Goal: Information Seeking & Learning: Learn about a topic

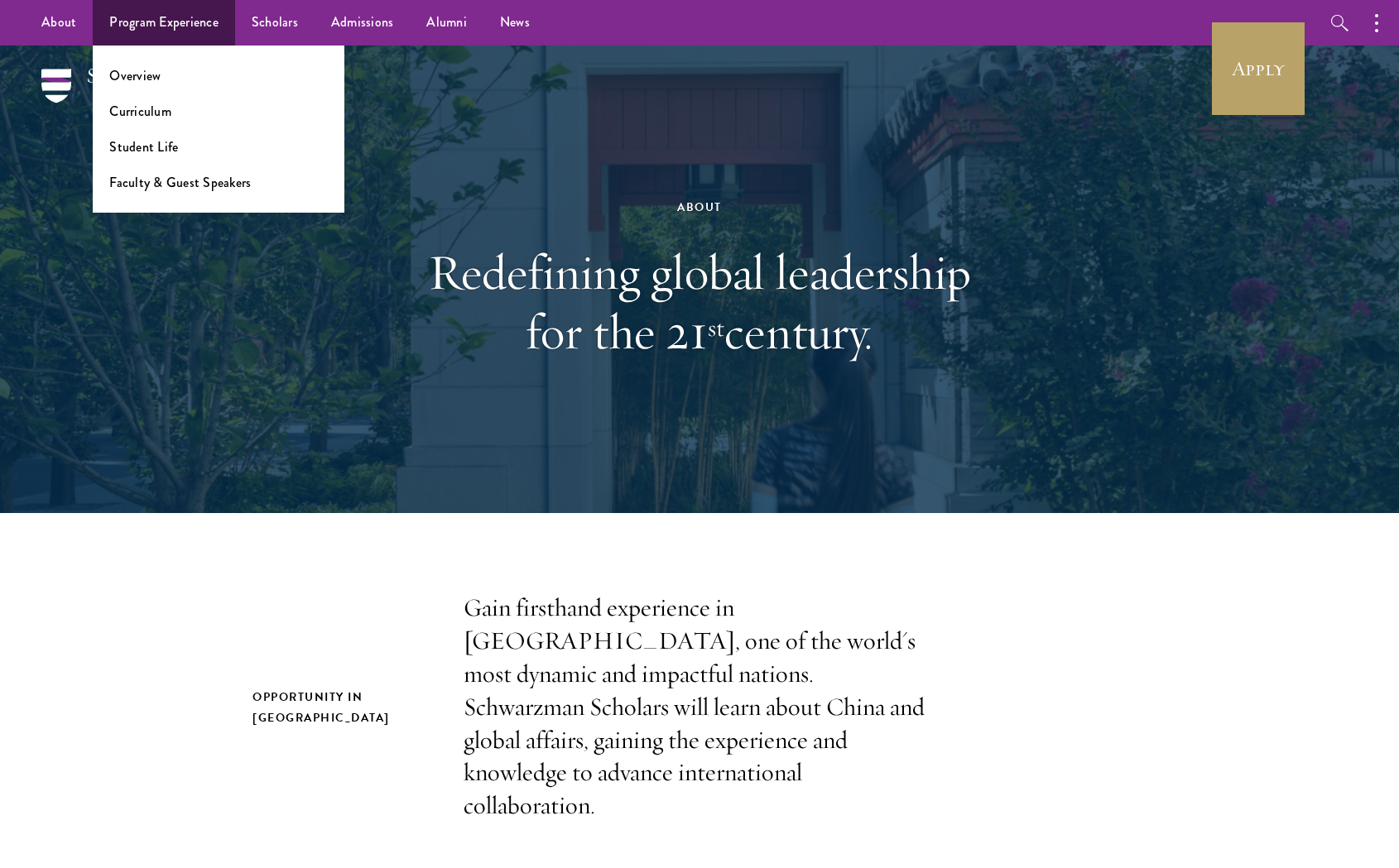
click at [155, 158] on ul "Overview Curriculum Student Life Faculty & Guest Speakers" at bounding box center [219, 129] width 252 height 167
click at [134, 144] on link "Student Life" at bounding box center [144, 147] width 69 height 19
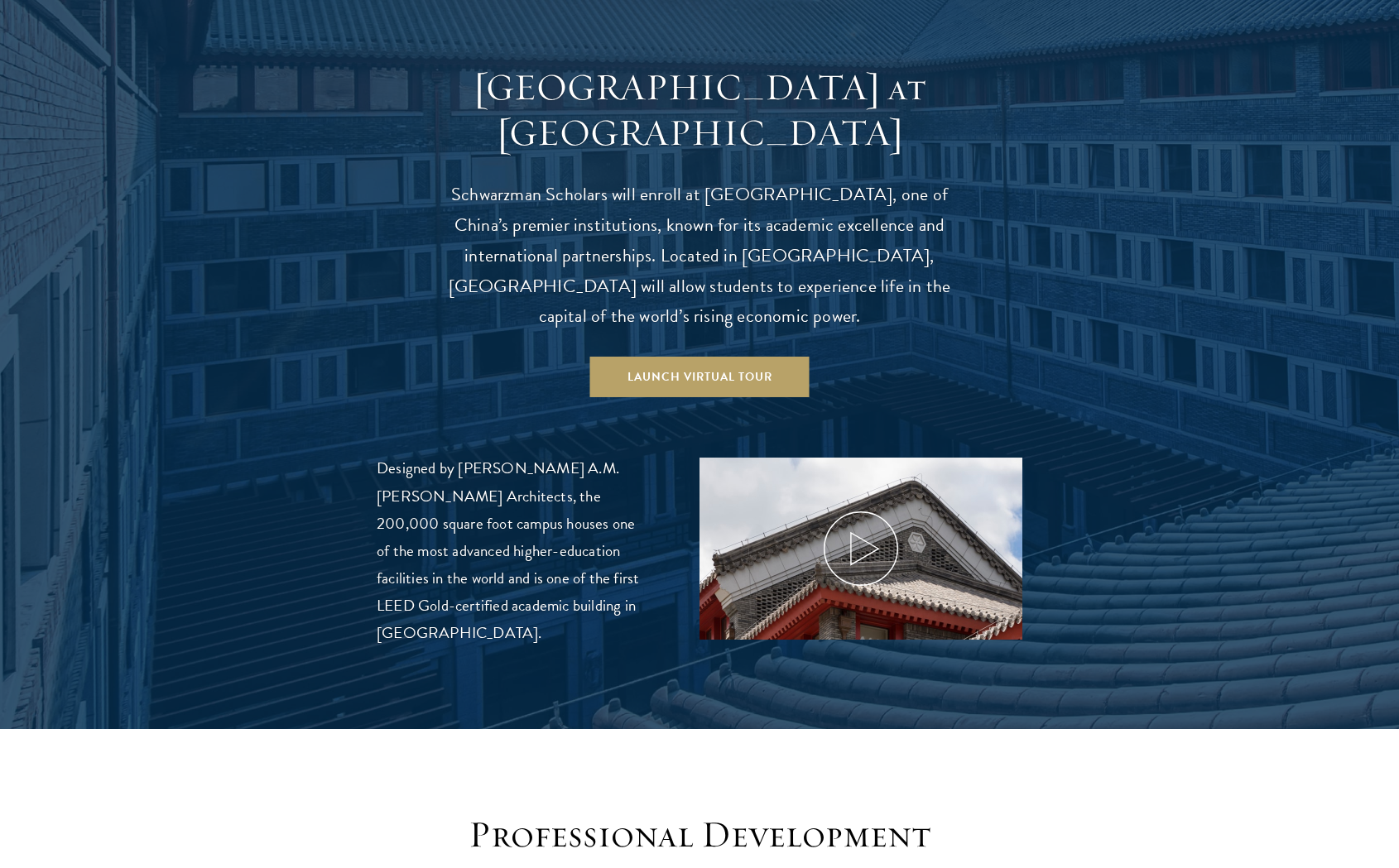
scroll to position [1720, 0]
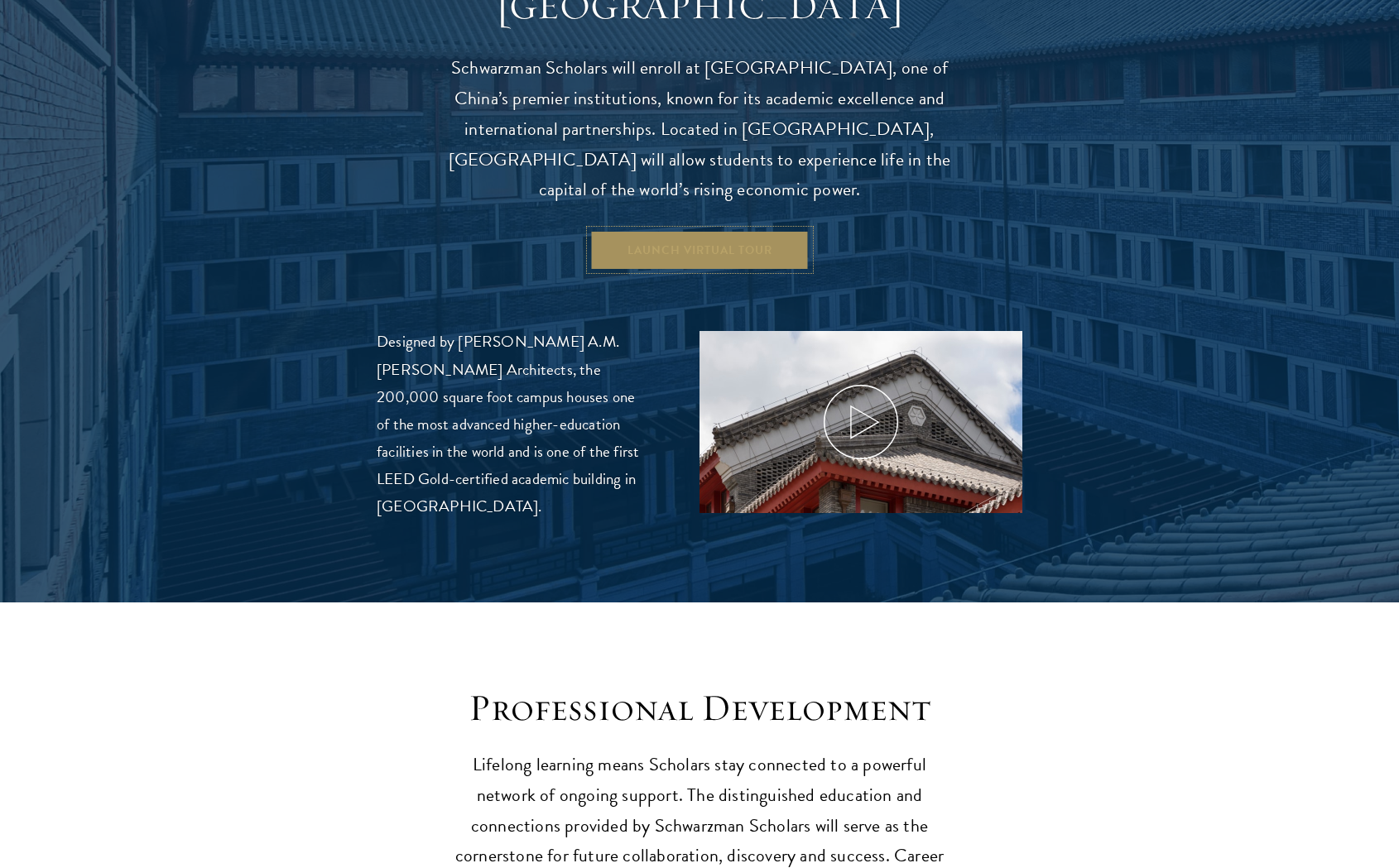
click at [629, 230] on link "Launch Virtual Tour" at bounding box center [700, 250] width 219 height 40
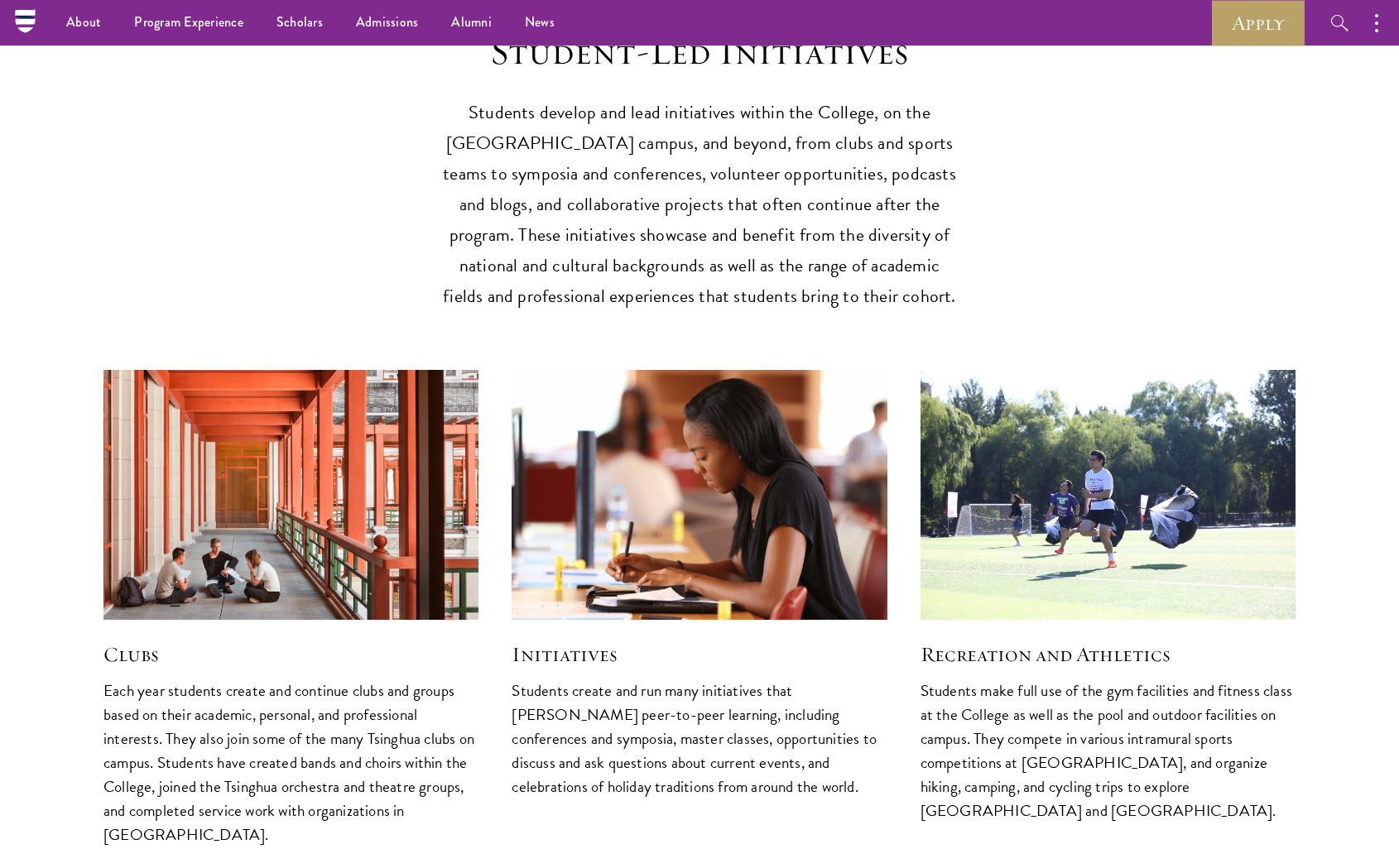
scroll to position [3977, 0]
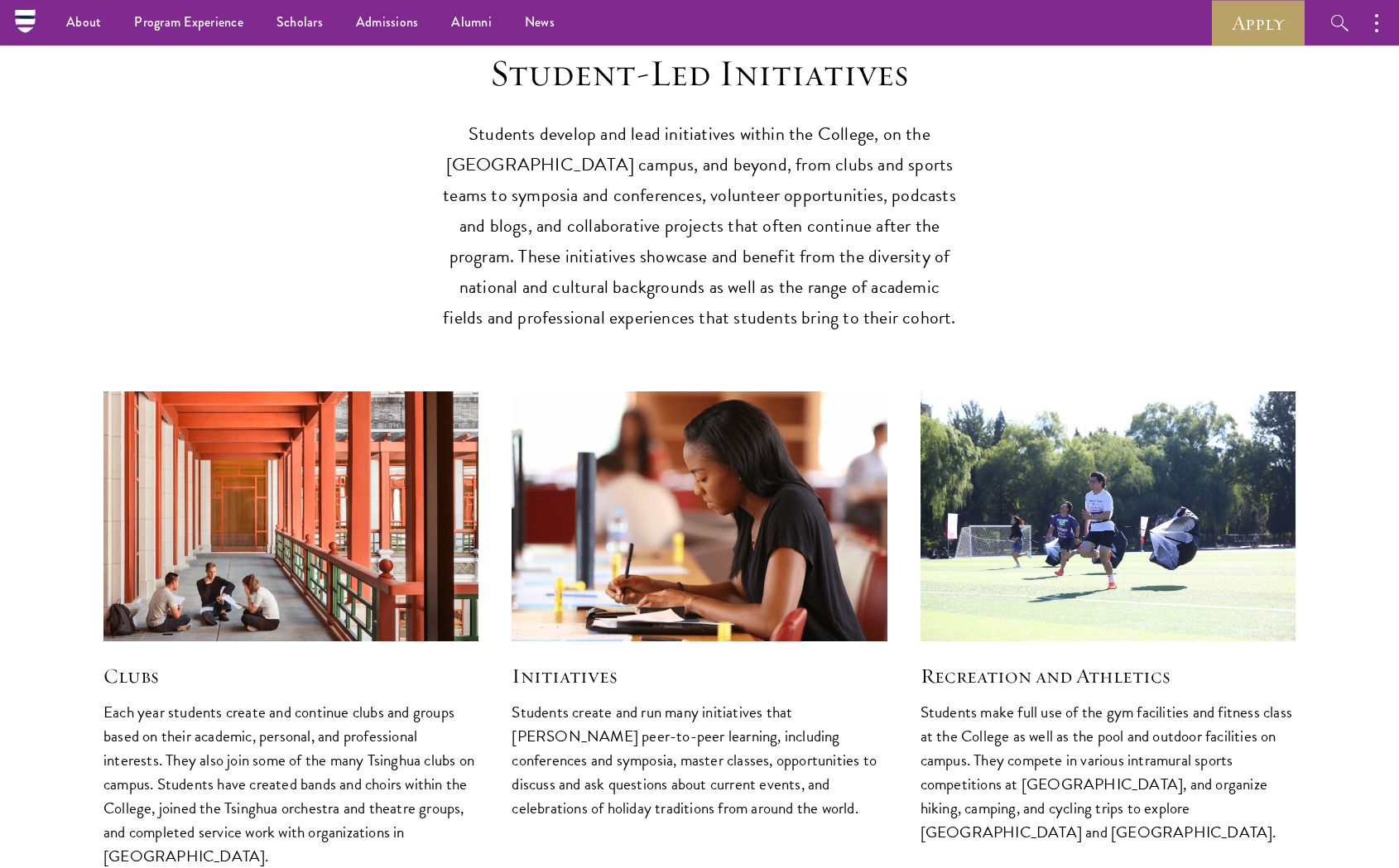
click at [281, 483] on img at bounding box center [291, 516] width 399 height 265
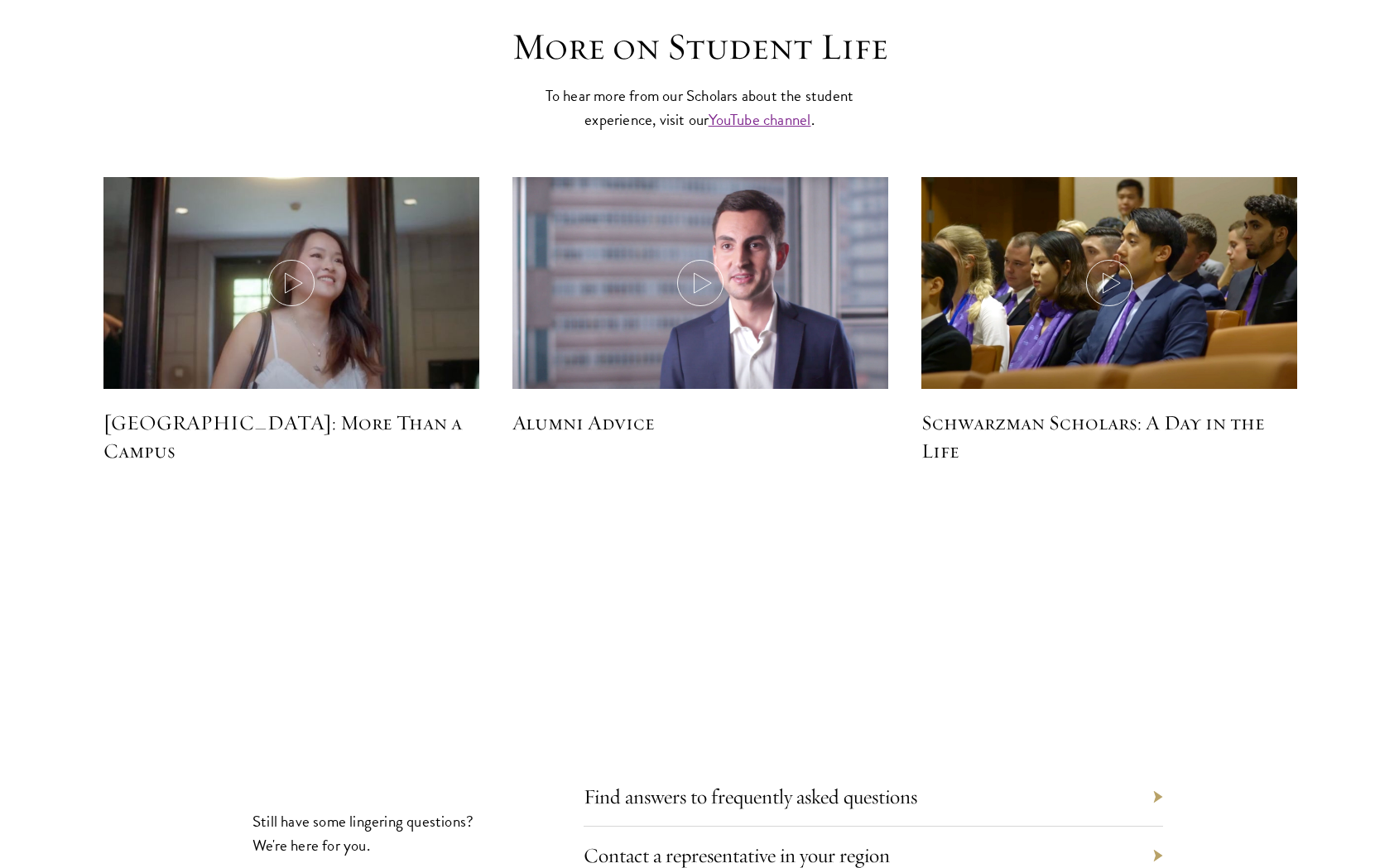
scroll to position [4922, 0]
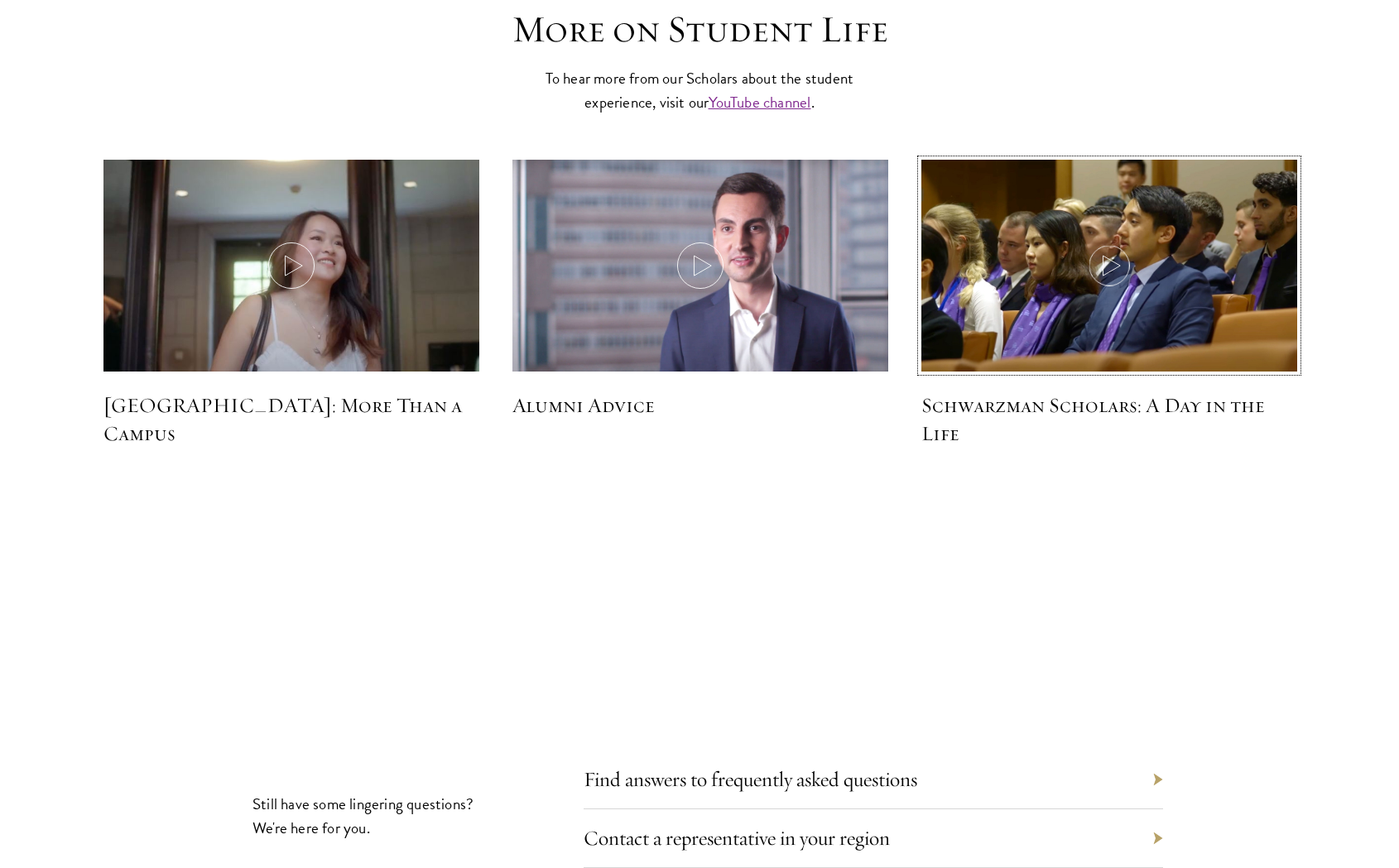
click at [1096, 242] on icon at bounding box center [1109, 265] width 47 height 47
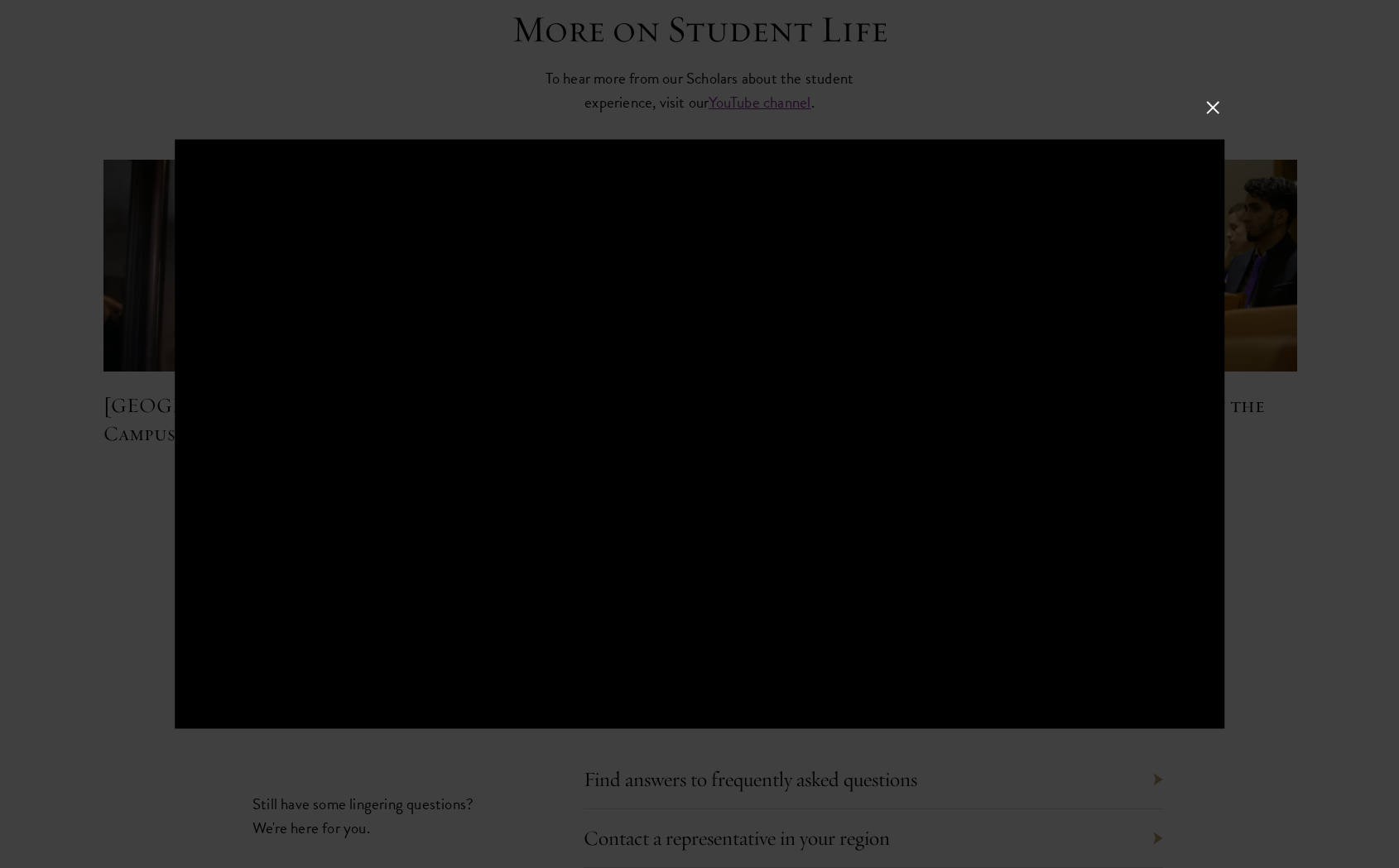
click at [1220, 111] on button at bounding box center [1212, 107] width 22 height 22
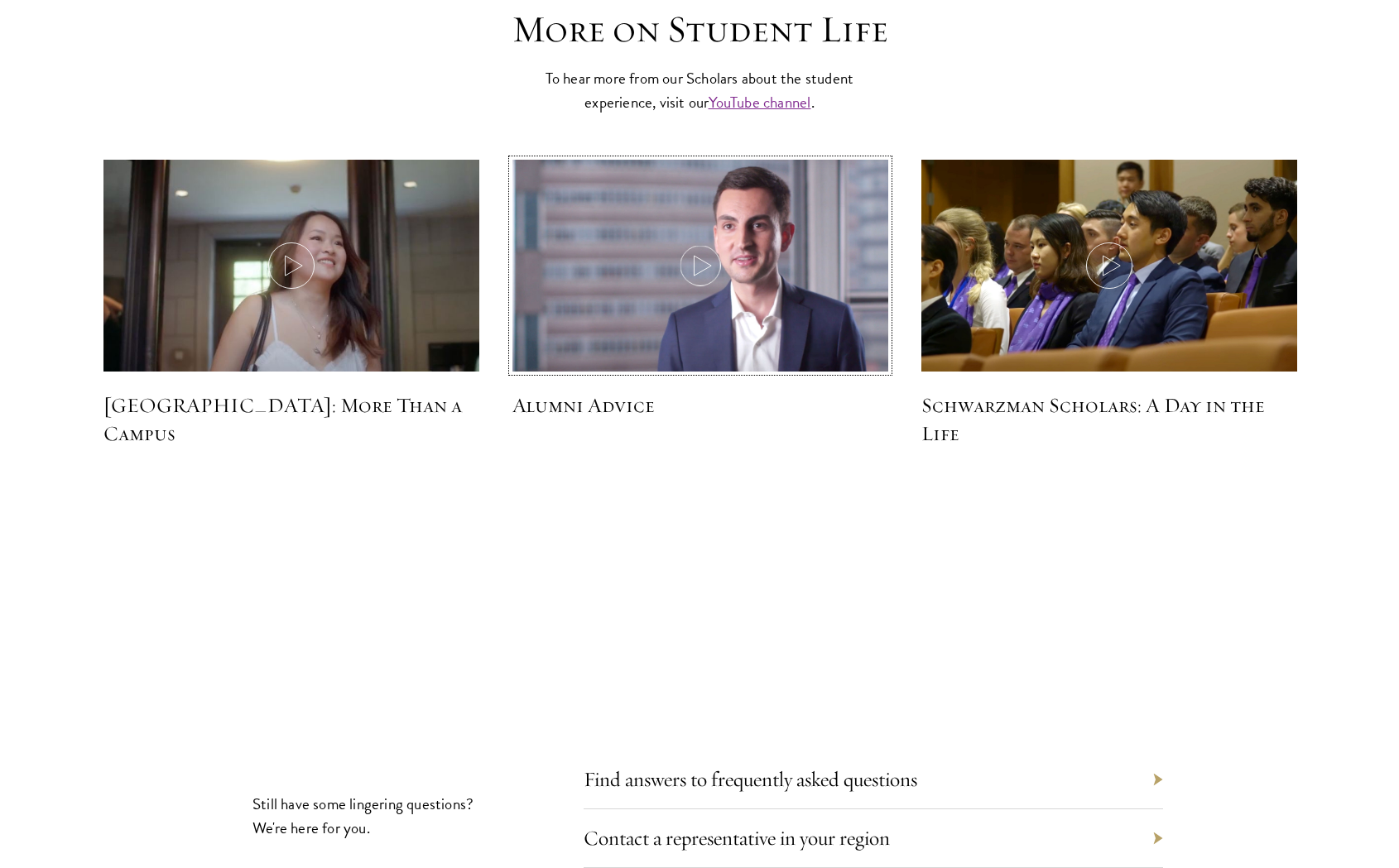
click at [681, 242] on icon at bounding box center [701, 265] width 47 height 47
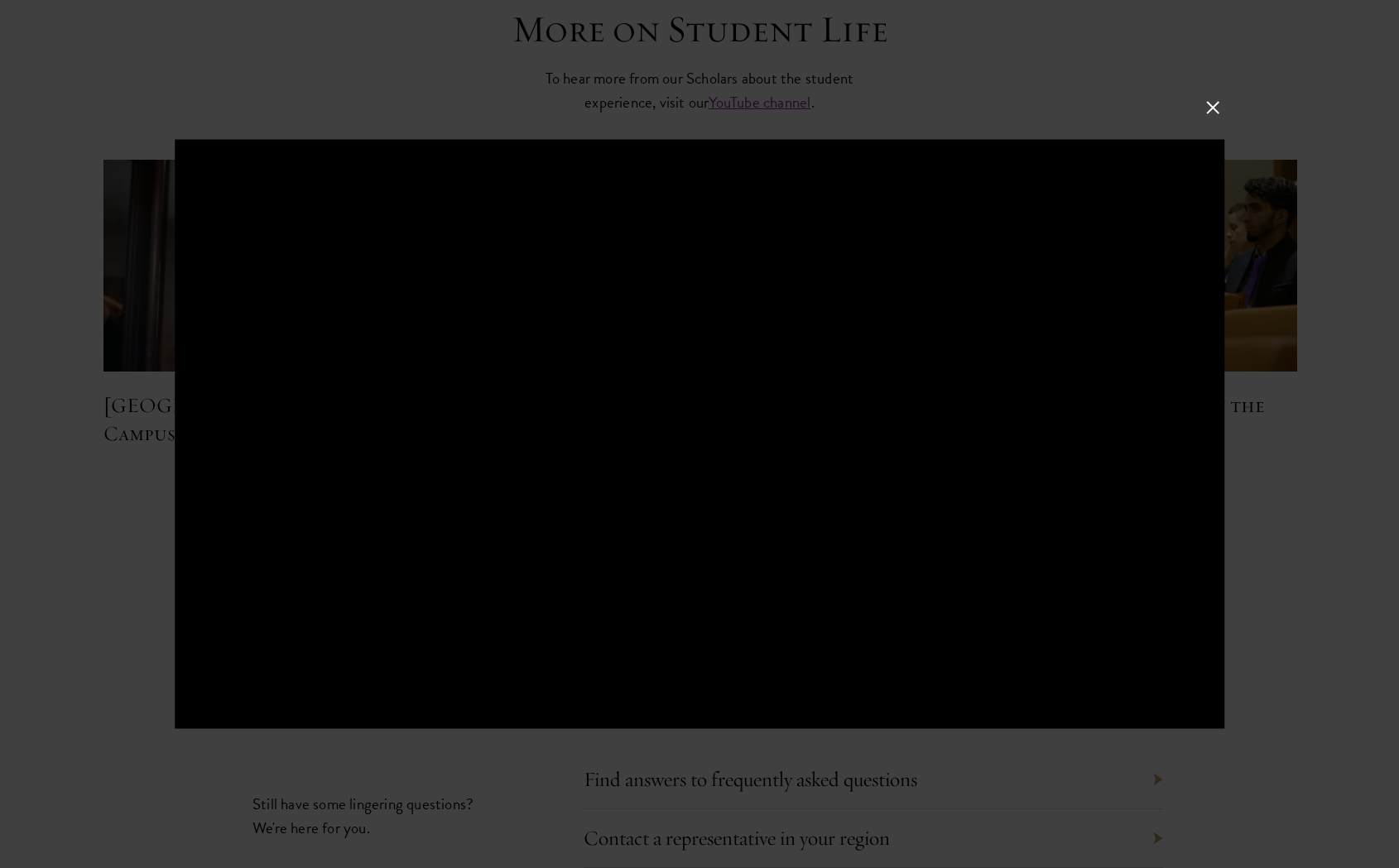
click at [1221, 102] on button at bounding box center [1212, 107] width 22 height 22
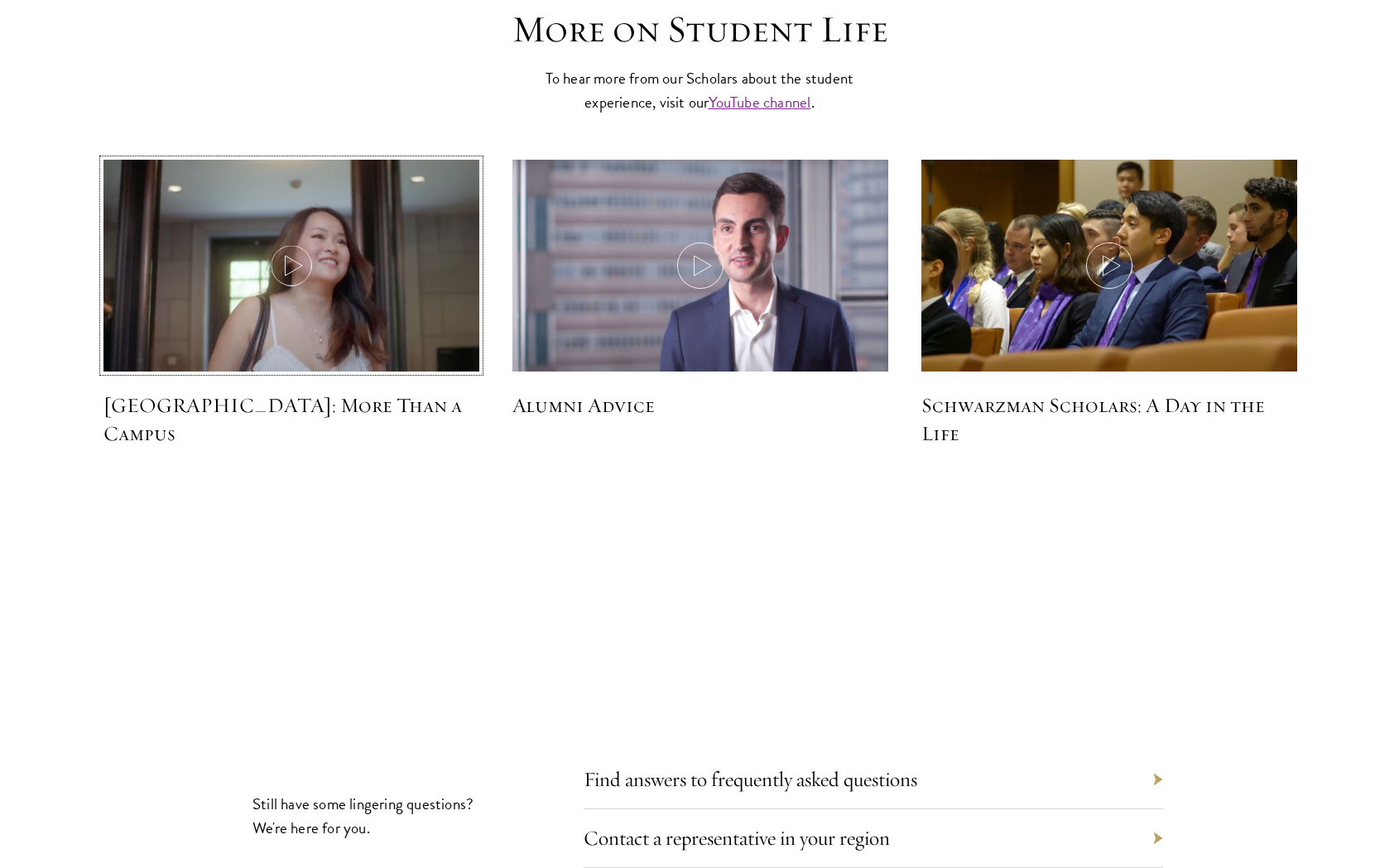
click at [248, 229] on img at bounding box center [291, 268] width 399 height 229
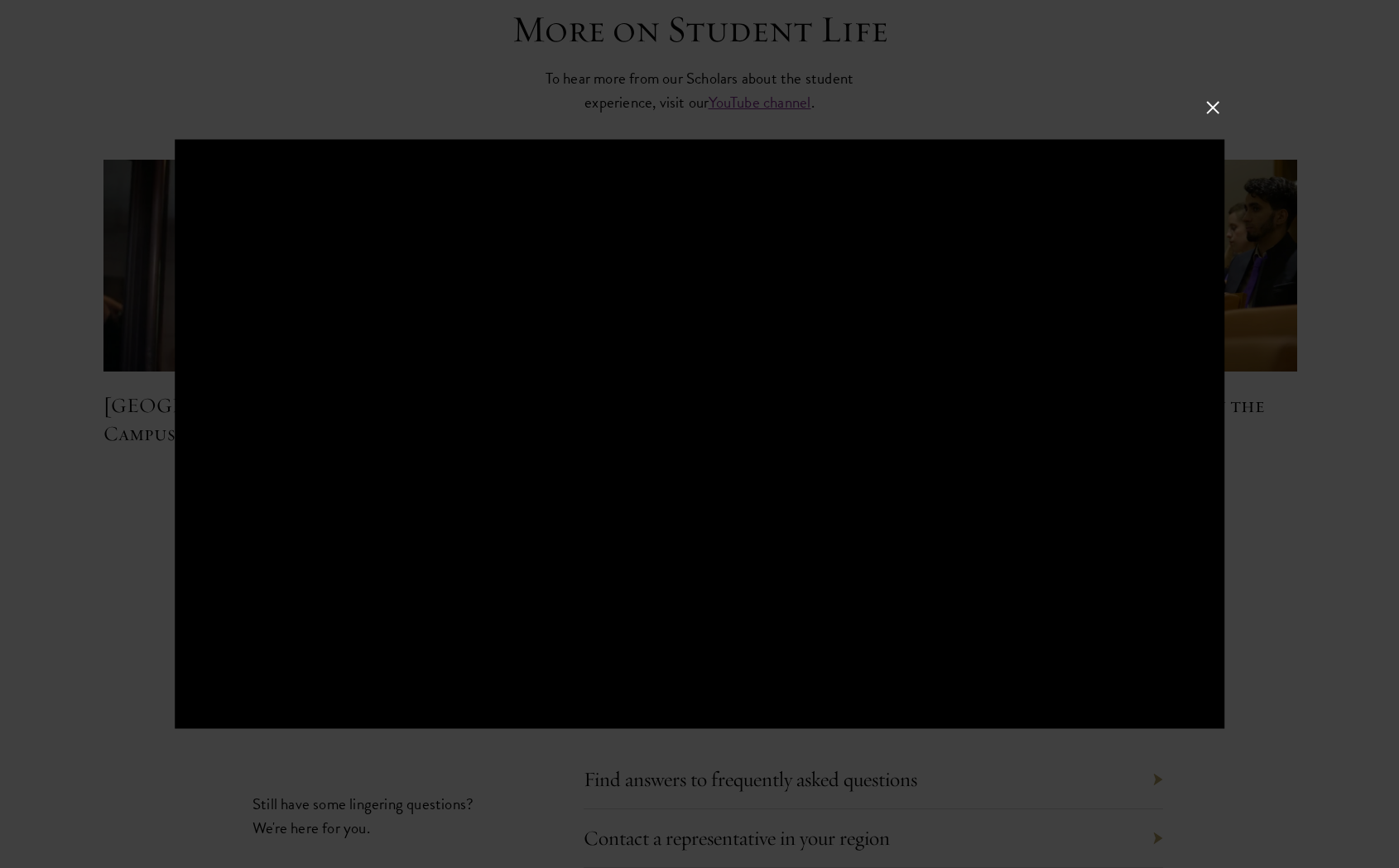
click at [1213, 105] on button at bounding box center [1212, 107] width 22 height 22
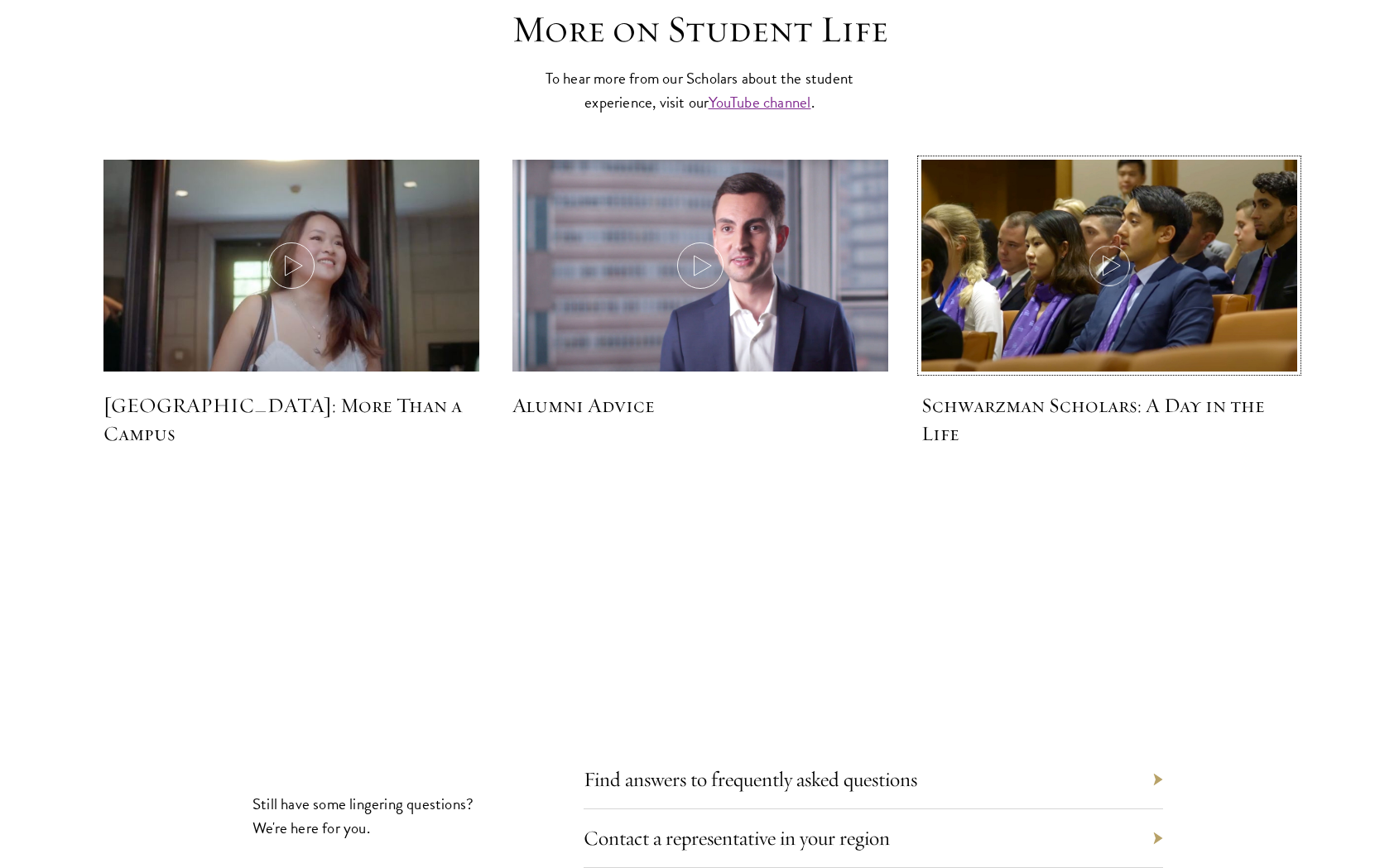
click at [1172, 219] on img at bounding box center [1109, 268] width 399 height 229
